Goal: Find specific page/section: Find specific page/section

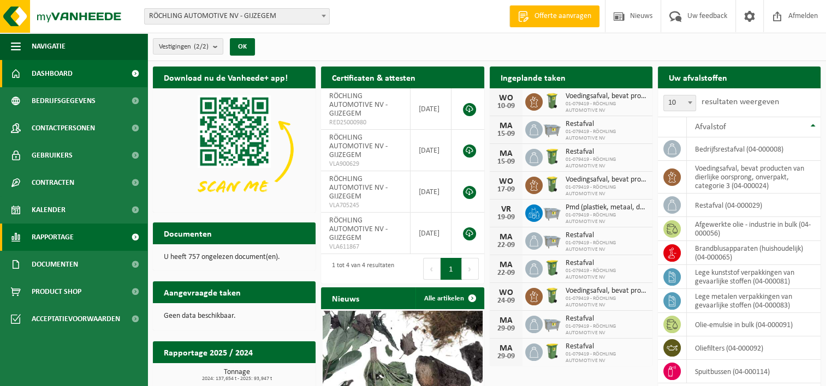
click at [63, 236] on span "Rapportage" at bounding box center [53, 237] width 42 height 27
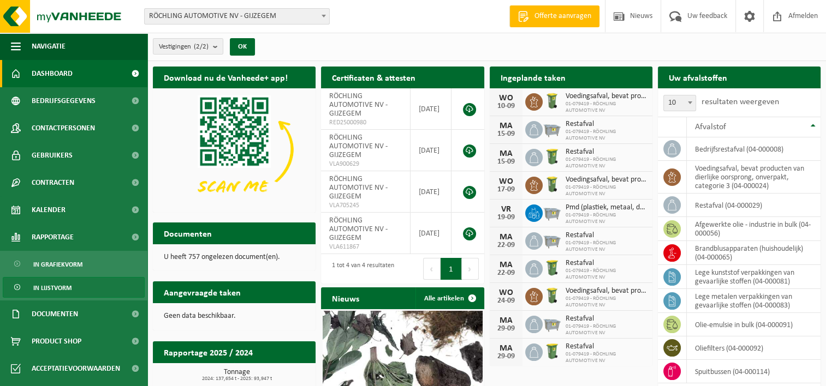
click at [58, 282] on span "In lijstvorm" at bounding box center [52, 288] width 38 height 21
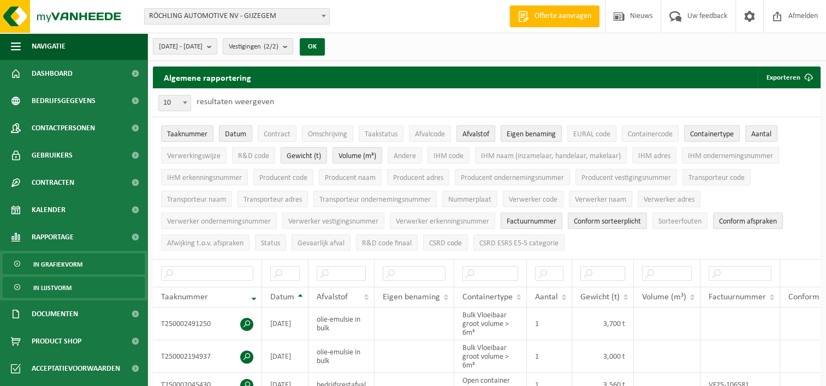
click at [66, 263] on span "In grafiekvorm" at bounding box center [57, 264] width 49 height 21
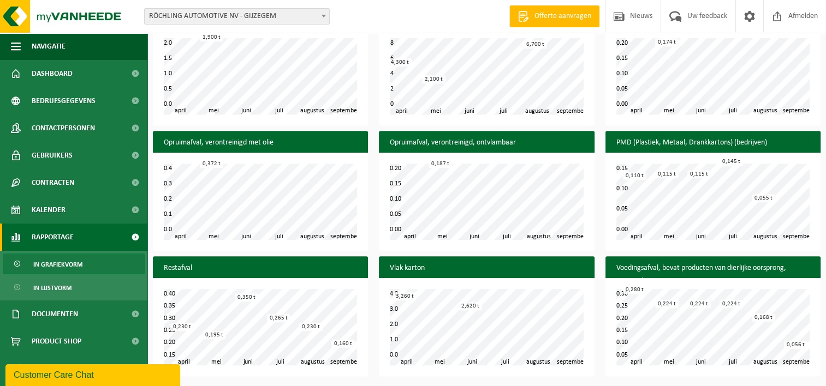
scroll to position [471, 0]
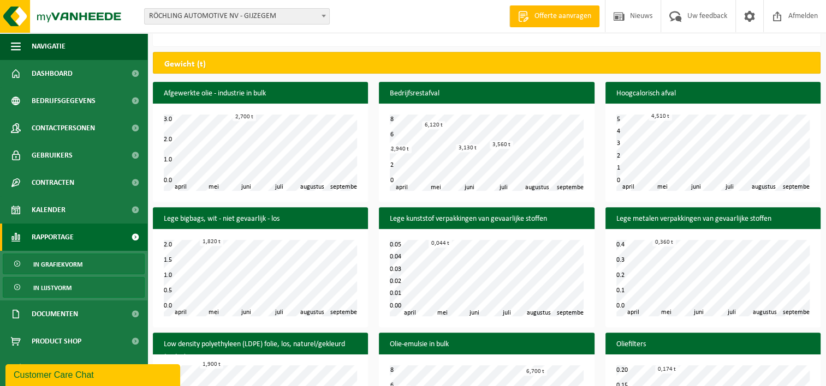
click at [76, 281] on link "In lijstvorm" at bounding box center [74, 287] width 142 height 21
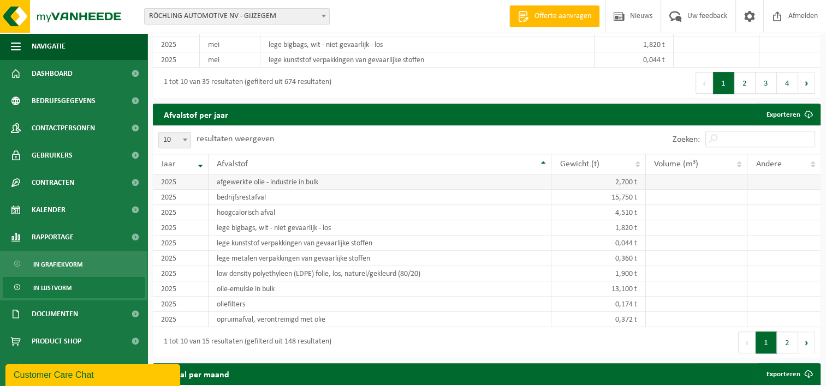
scroll to position [1146, 0]
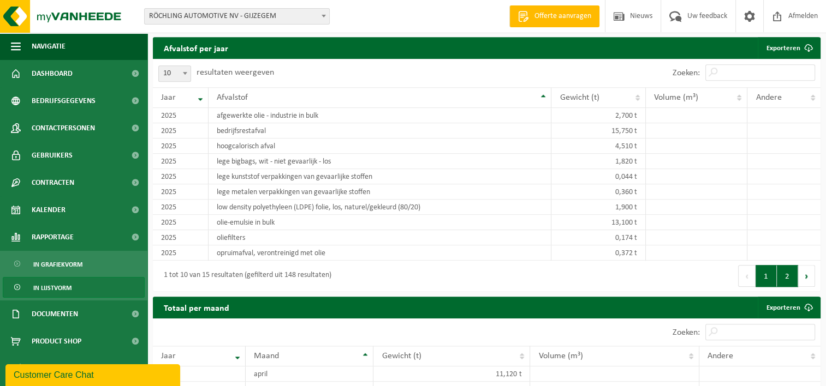
click at [786, 282] on button "2" at bounding box center [787, 276] width 21 height 22
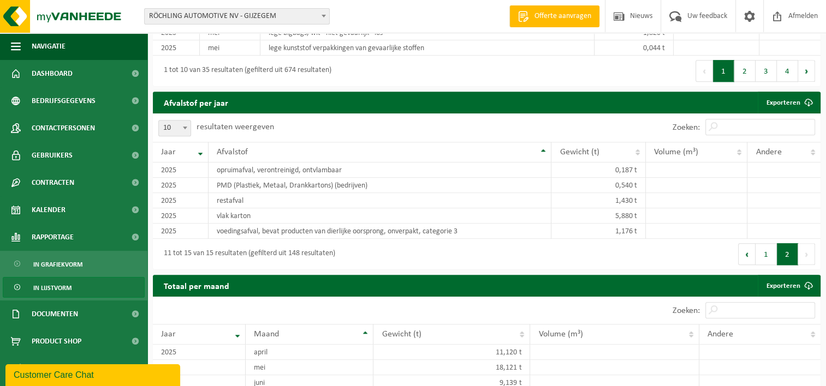
scroll to position [1037, 0]
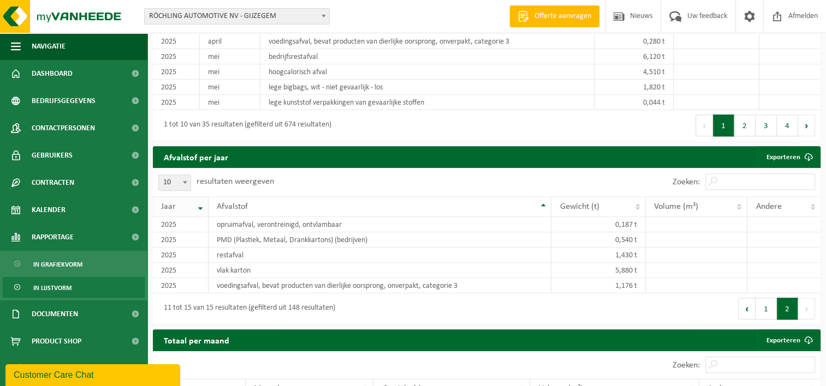
click at [199, 208] on th "Jaar" at bounding box center [181, 206] width 56 height 21
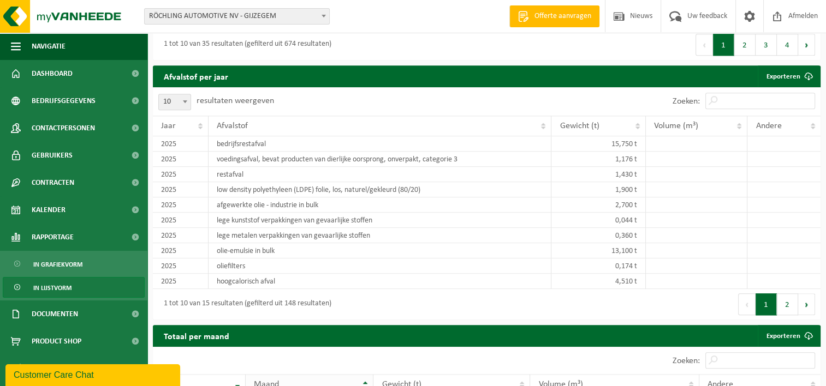
scroll to position [1091, 0]
